Goal: Find specific page/section

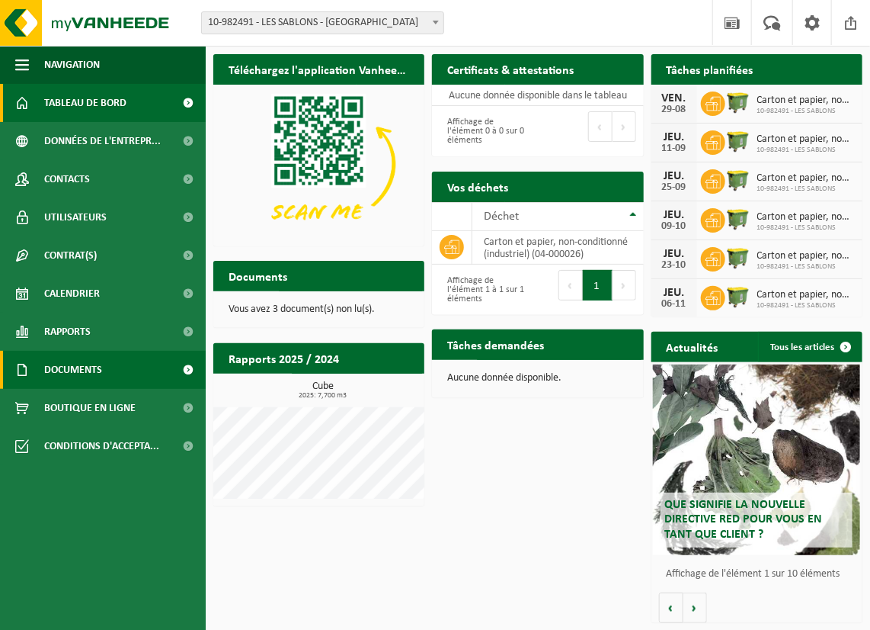
click at [106, 370] on link "Documents" at bounding box center [103, 370] width 206 height 38
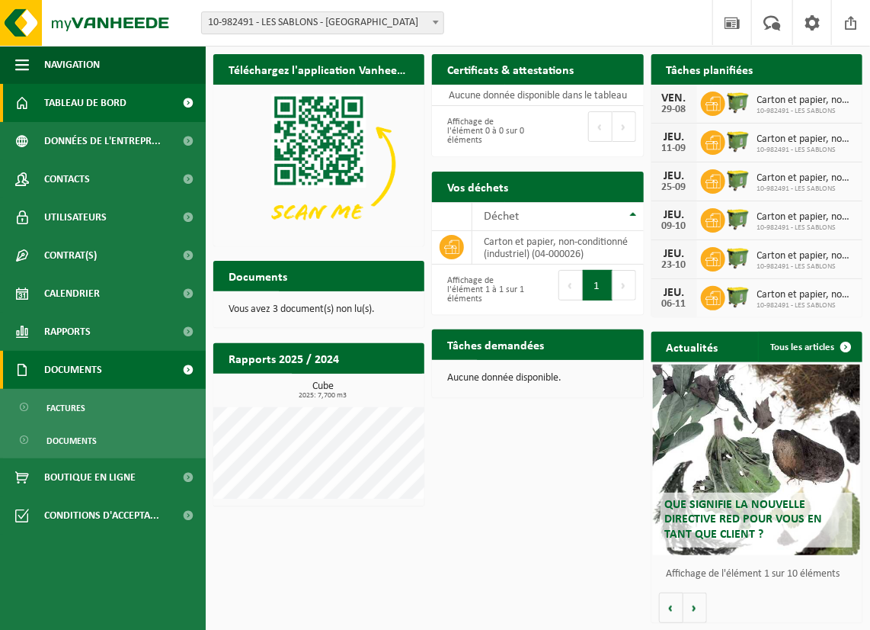
click at [70, 371] on span "Documents" at bounding box center [73, 370] width 58 height 38
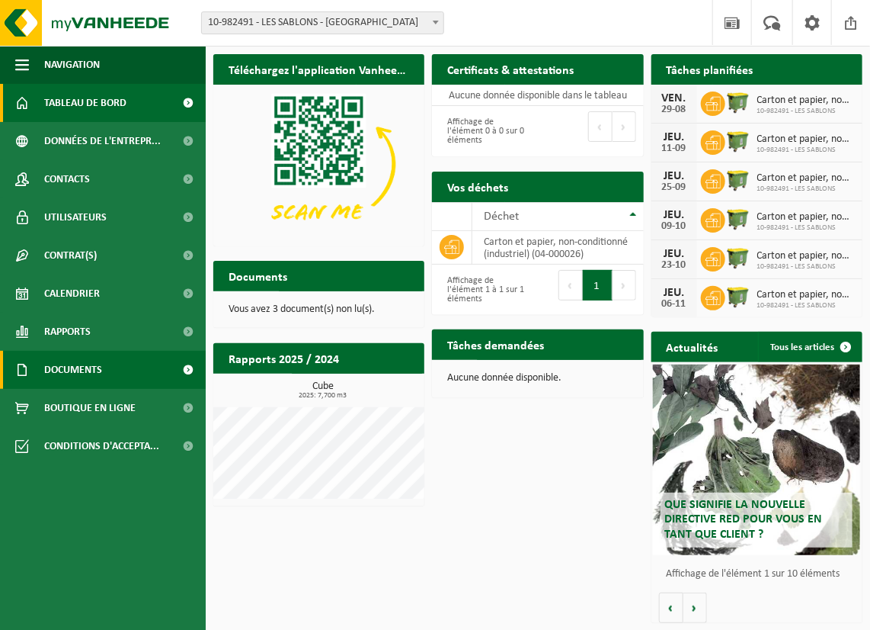
click at [70, 371] on span "Documents" at bounding box center [73, 370] width 58 height 38
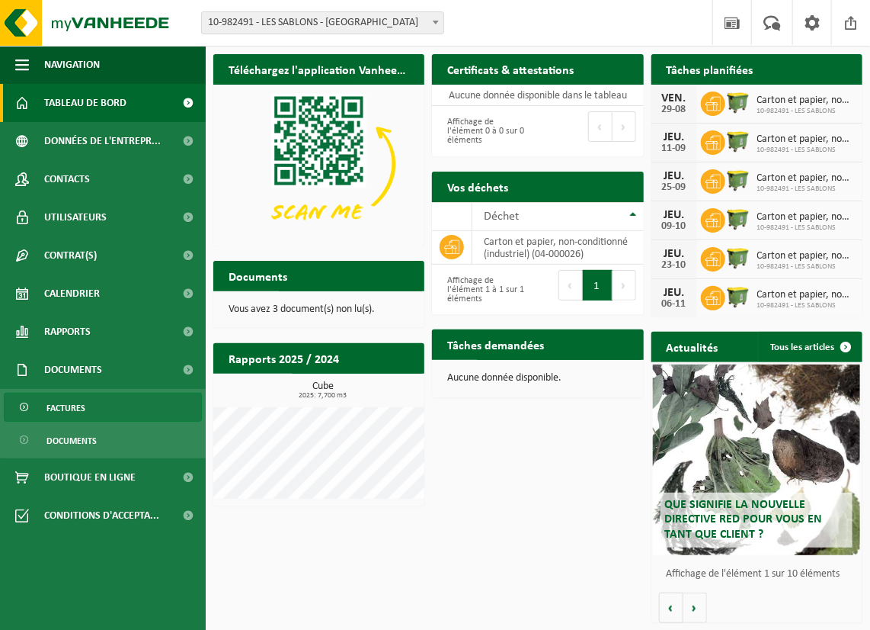
click at [76, 405] on span "Factures" at bounding box center [65, 407] width 39 height 29
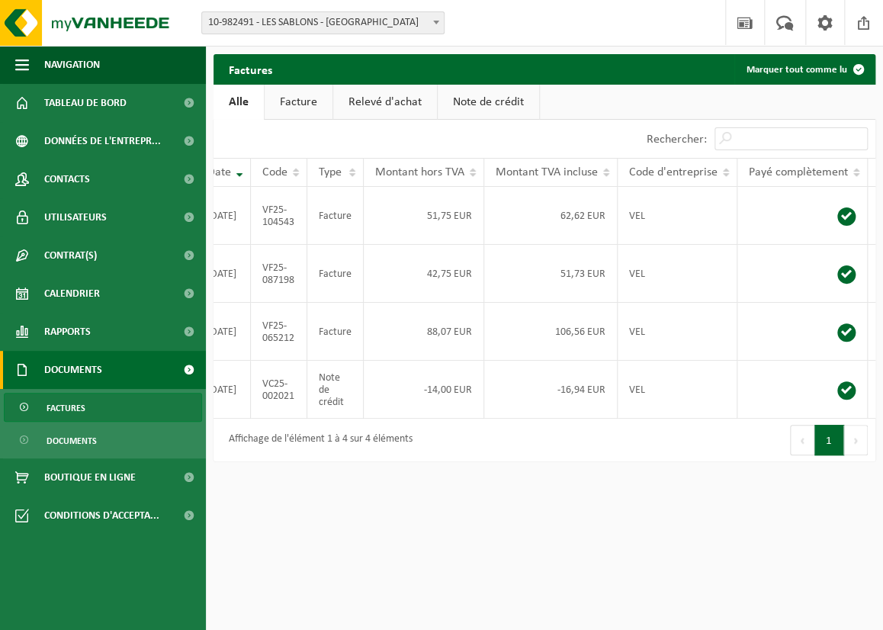
scroll to position [0, 91]
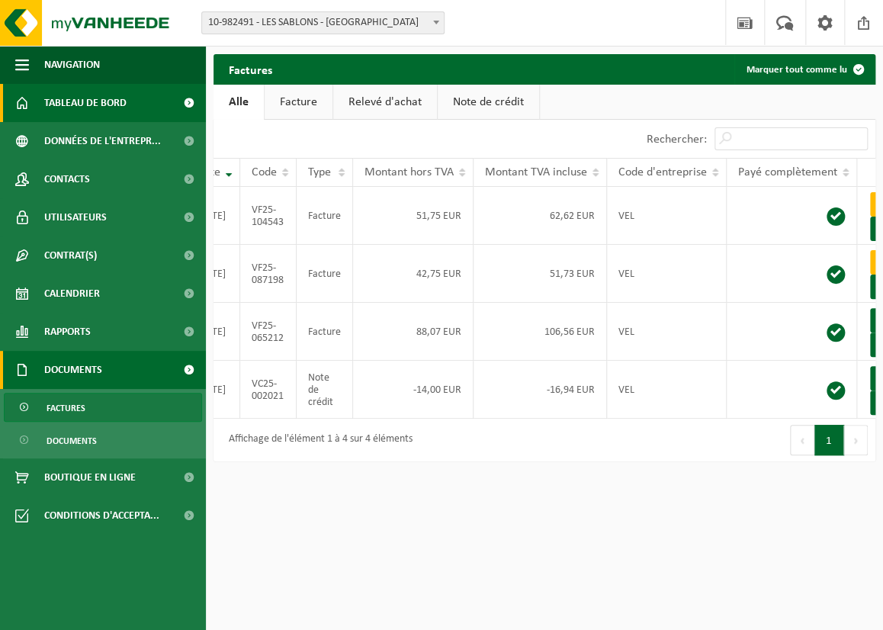
click at [72, 108] on span "Tableau de bord" at bounding box center [85, 103] width 82 height 38
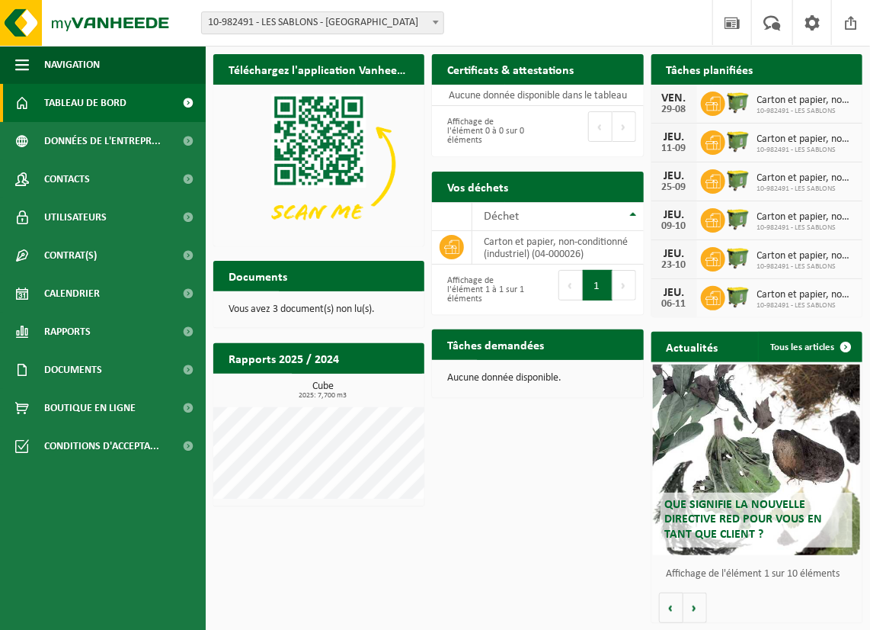
click at [592, 281] on button "1" at bounding box center [598, 285] width 30 height 30
click at [447, 248] on icon at bounding box center [451, 246] width 15 height 15
